Goal: Task Accomplishment & Management: Manage account settings

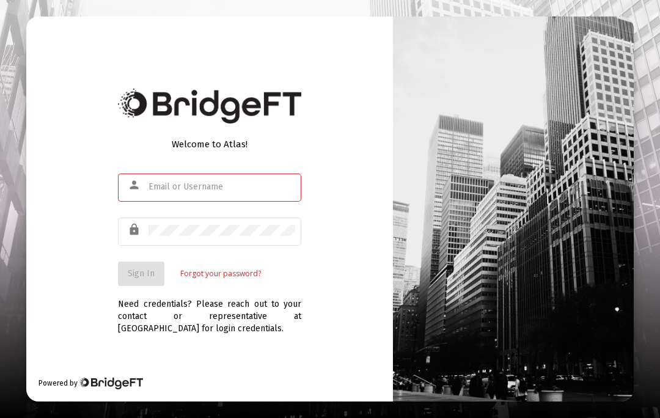
scroll to position [53, 0]
click at [179, 182] on input "text" at bounding box center [221, 187] width 147 height 10
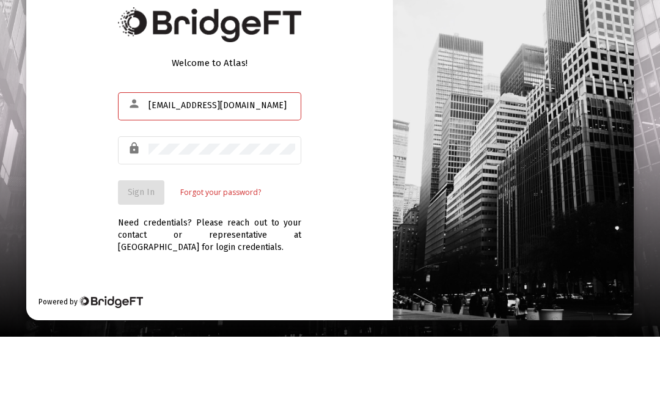
type input "[EMAIL_ADDRESS][DOMAIN_NAME]"
click at [150, 215] on div at bounding box center [221, 230] width 147 height 31
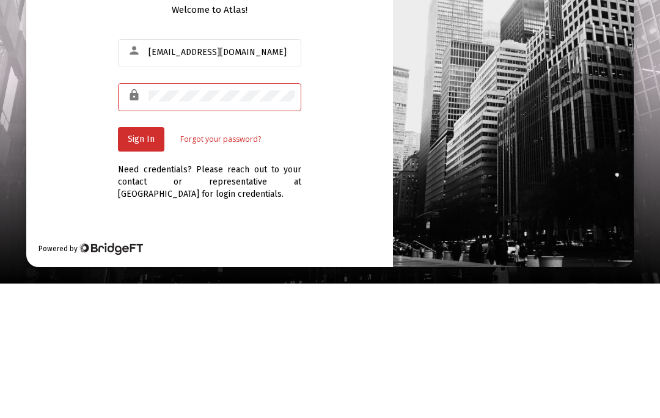
click at [144, 268] on span "Sign In" at bounding box center [141, 273] width 27 height 10
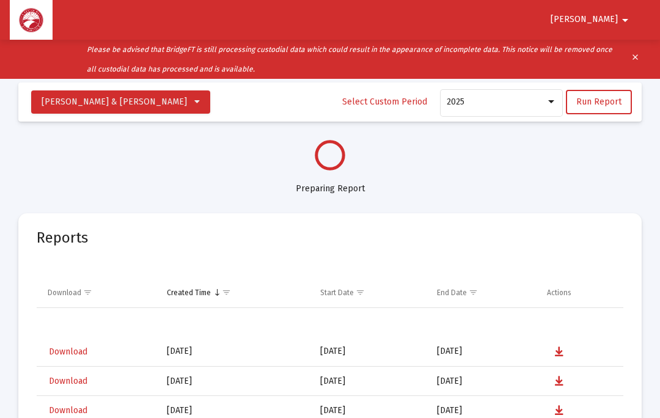
select select "View all"
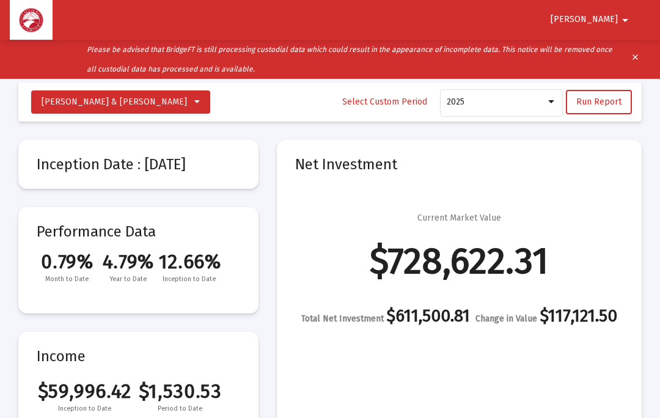
click at [624, 19] on mat-icon "arrow_drop_down" at bounding box center [625, 20] width 15 height 24
click at [616, 51] on button "Logout" at bounding box center [616, 51] width 68 height 29
